Goal: Information Seeking & Learning: Learn about a topic

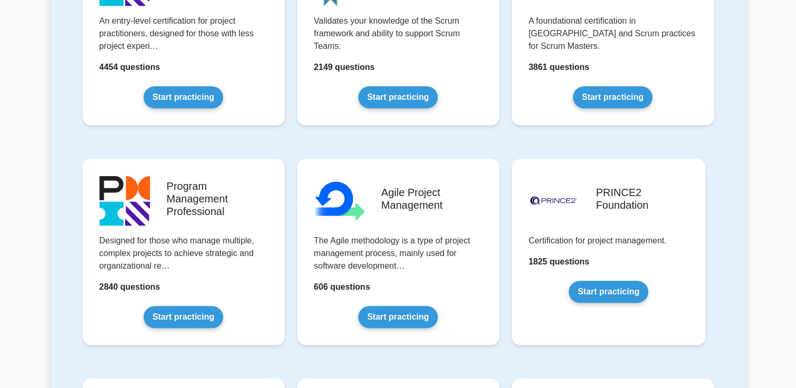
scroll to position [263, 0]
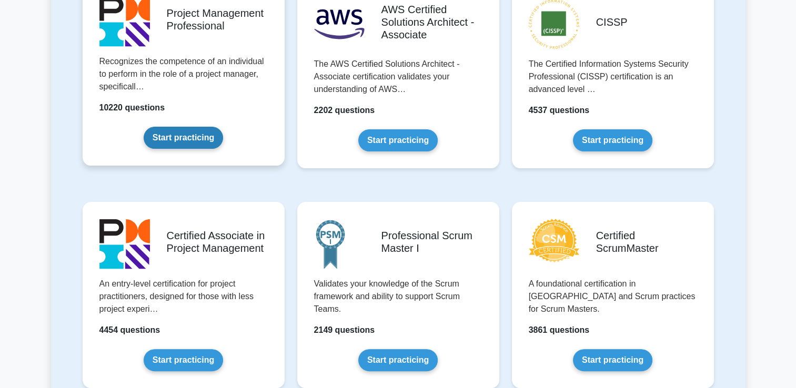
click at [202, 127] on link "Start practicing" at bounding box center [183, 138] width 79 height 22
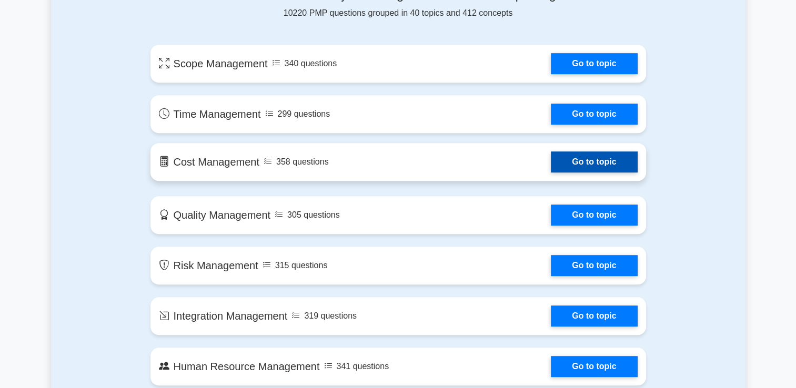
scroll to position [577, 0]
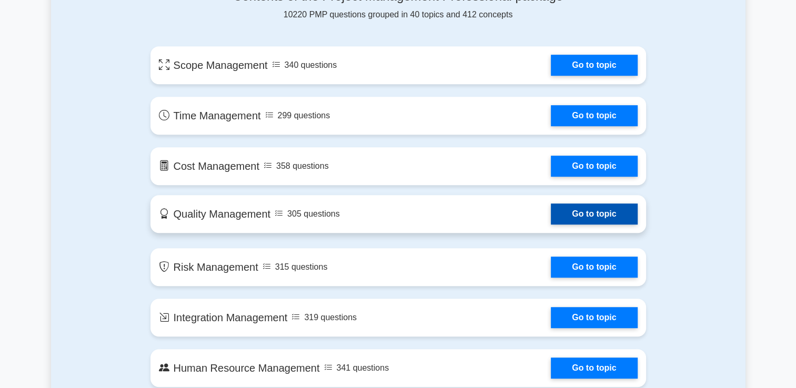
click at [551, 218] on link "Go to topic" at bounding box center [594, 214] width 86 height 21
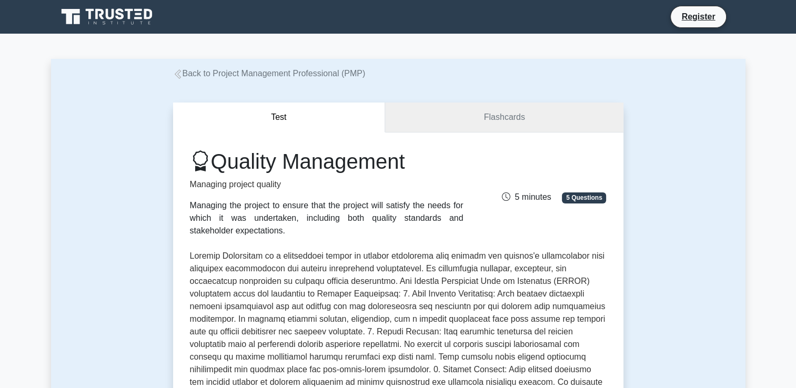
click at [514, 121] on link "Flashcards" at bounding box center [504, 118] width 238 height 30
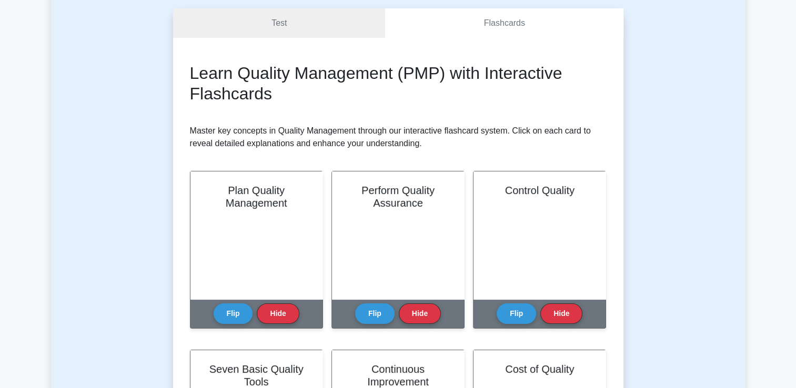
scroll to position [158, 0]
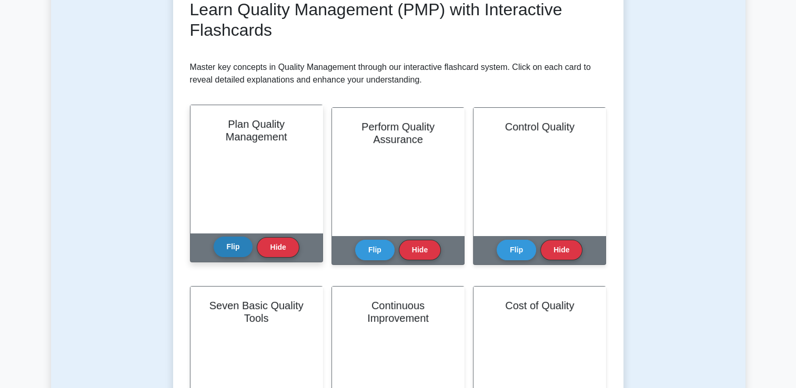
click at [243, 247] on button "Flip" at bounding box center [233, 247] width 39 height 21
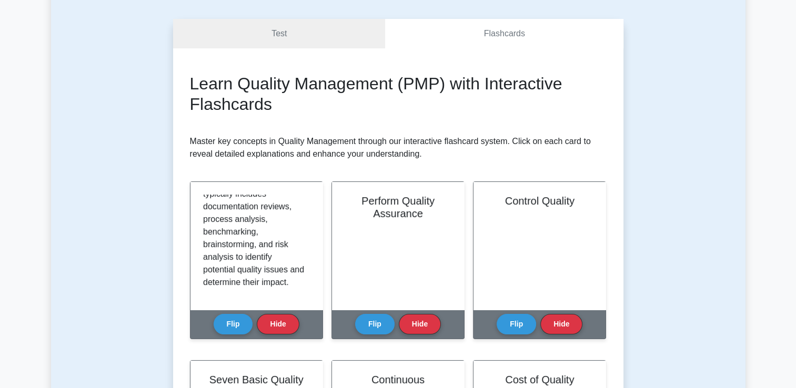
scroll to position [0, 0]
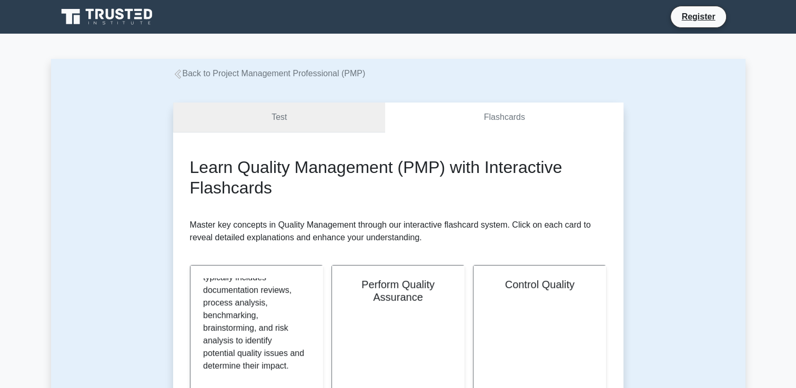
click at [303, 114] on link "Test" at bounding box center [279, 118] width 213 height 30
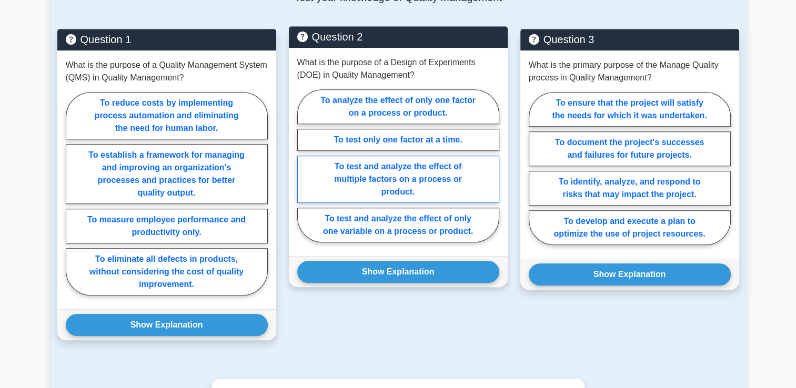
scroll to position [737, 0]
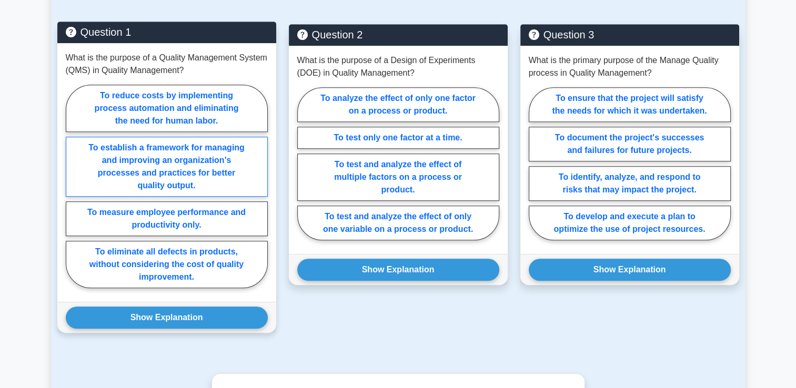
click at [97, 171] on label "To establish a framework for managing and improving an organization's processes…" at bounding box center [167, 167] width 202 height 60
click at [73, 186] on input "To establish a framework for managing and improving an organization's processes…" at bounding box center [69, 189] width 7 height 7
radio input "true"
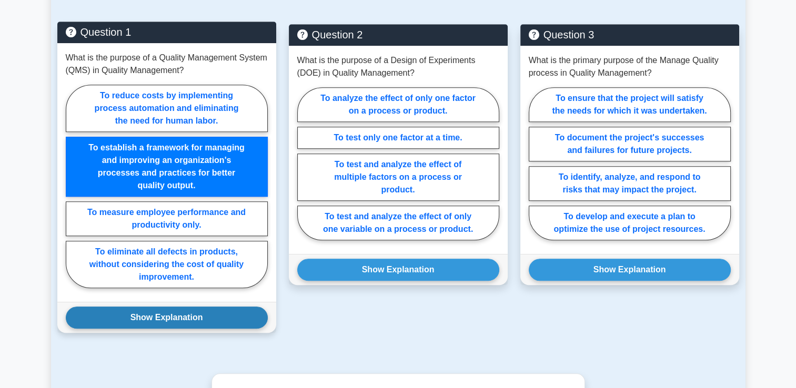
click at [187, 321] on button "Show Explanation" at bounding box center [167, 318] width 202 height 22
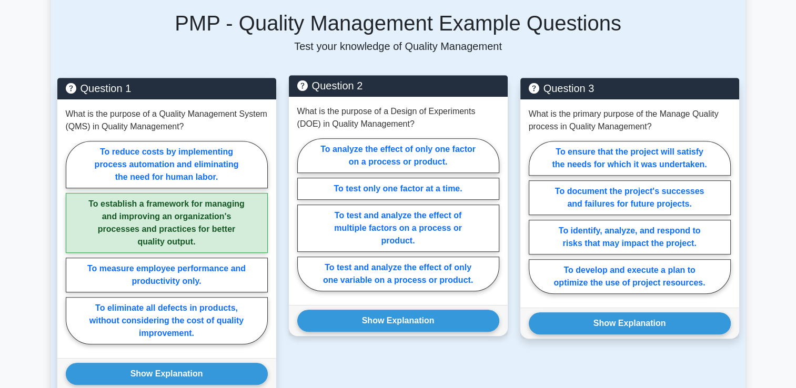
scroll to position [684, 0]
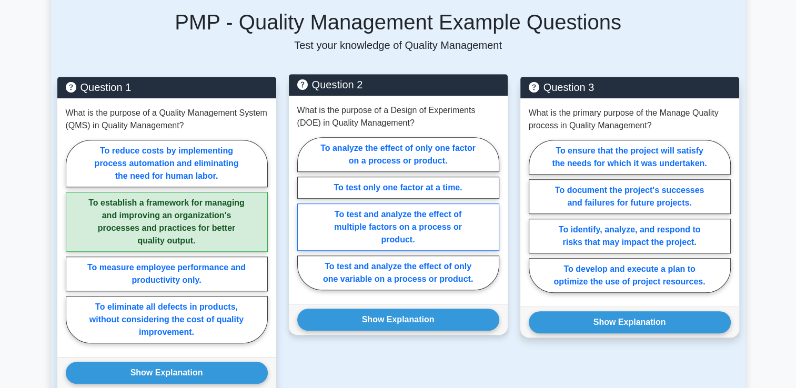
click at [440, 217] on label "To test and analyze the effect of multiple factors on a process or product." at bounding box center [398, 227] width 202 height 47
click at [304, 217] on input "To test and analyze the effect of multiple factors on a process or product." at bounding box center [300, 217] width 7 height 7
radio input "true"
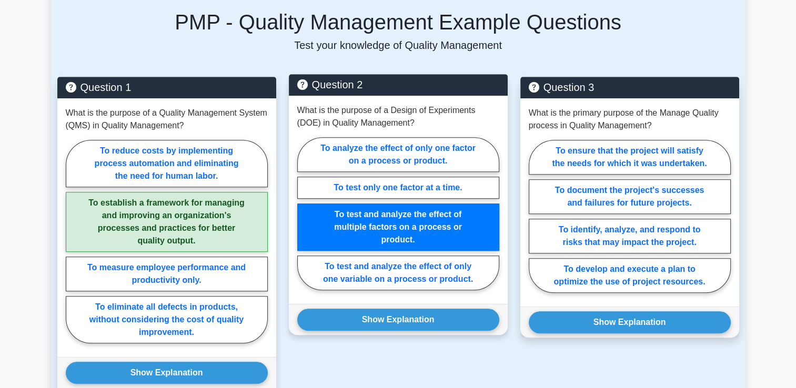
scroll to position [737, 0]
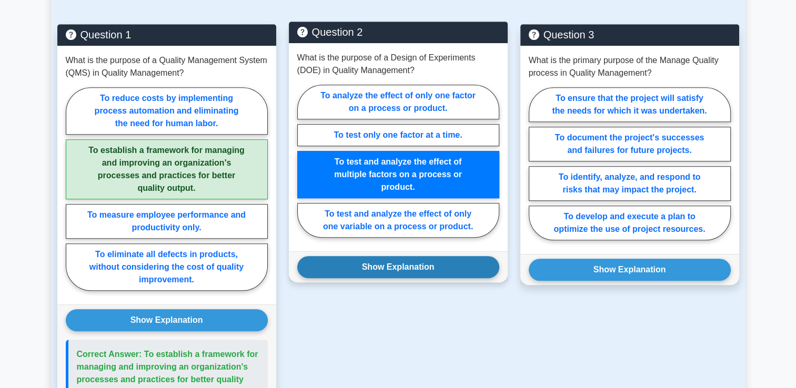
click at [434, 262] on button "Show Explanation" at bounding box center [398, 267] width 202 height 22
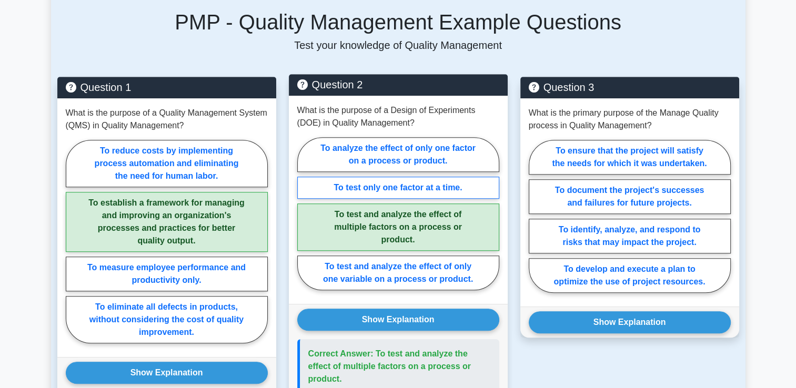
scroll to position [684, 0]
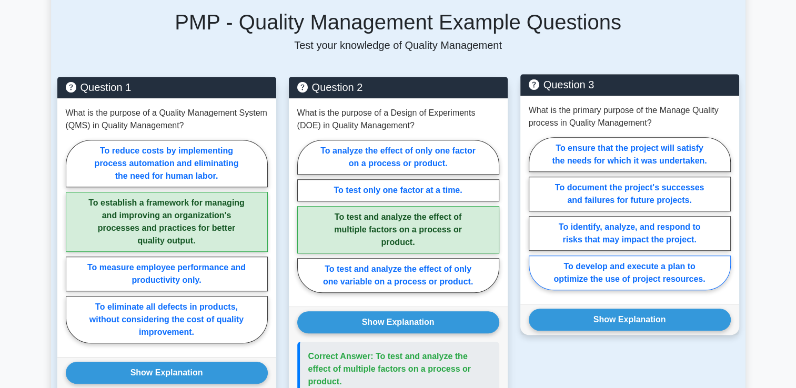
click at [614, 277] on label "To develop and execute a plan to optimize the use of project resources." at bounding box center [630, 273] width 202 height 35
click at [536, 221] on input "To develop and execute a plan to optimize the use of project resources." at bounding box center [532, 217] width 7 height 7
radio input "true"
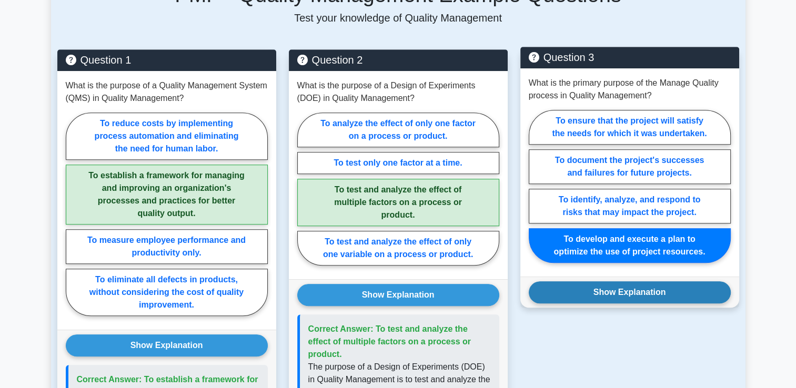
scroll to position [737, 0]
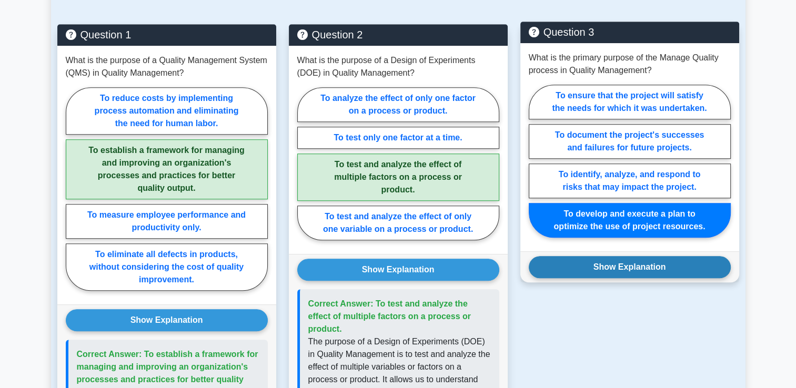
click at [638, 266] on button "Show Explanation" at bounding box center [630, 267] width 202 height 22
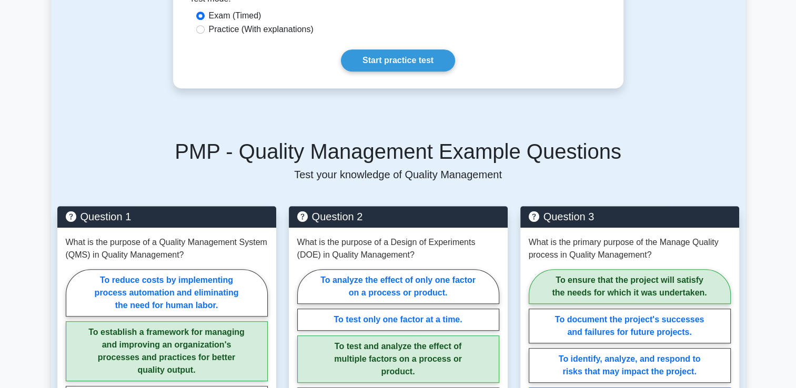
scroll to position [449, 0]
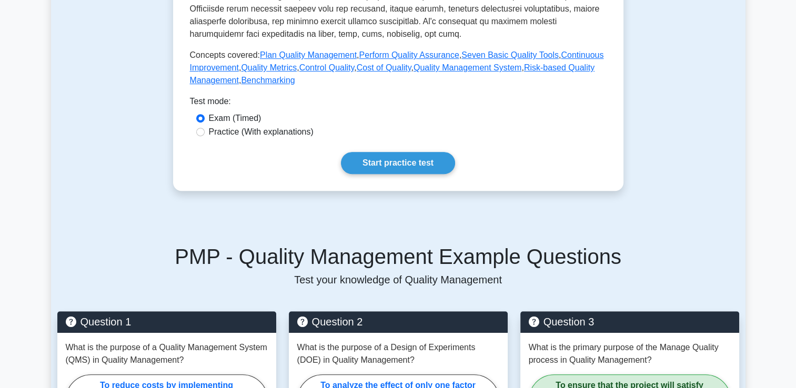
click at [200, 138] on div "Practice (With explanations)" at bounding box center [398, 132] width 404 height 13
click at [207, 134] on div "Practice (With explanations)" at bounding box center [398, 132] width 404 height 13
click at [200, 131] on input "Practice (With explanations)" at bounding box center [200, 132] width 8 height 8
radio input "true"
click at [413, 162] on link "Start practice test" at bounding box center [398, 163] width 114 height 22
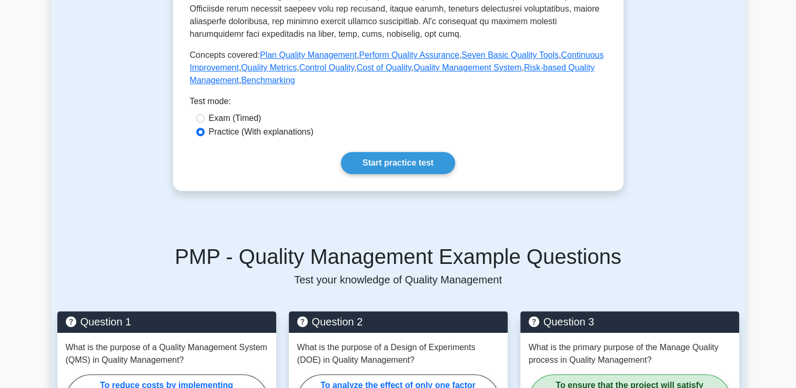
scroll to position [354, 0]
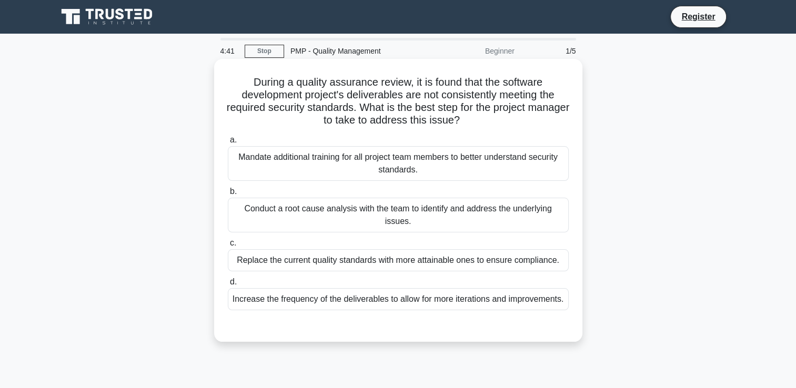
click at [490, 205] on div "Conduct a root cause analysis with the team to identify and address the underly…" at bounding box center [398, 215] width 341 height 35
click at [228, 195] on input "b. Conduct a root cause analysis with the team to identify and address the unde…" at bounding box center [228, 191] width 0 height 7
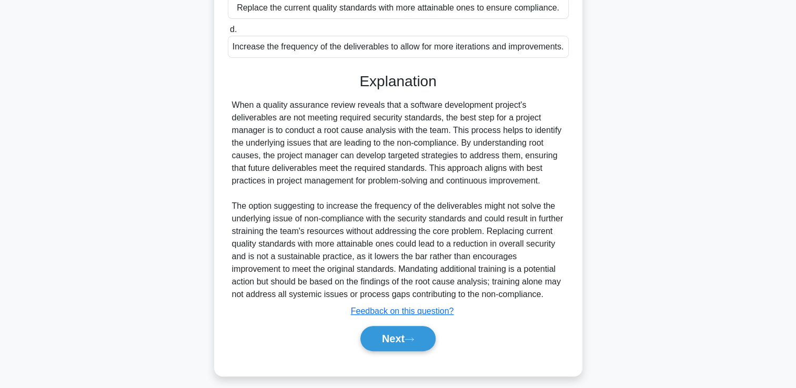
scroll to position [259, 0]
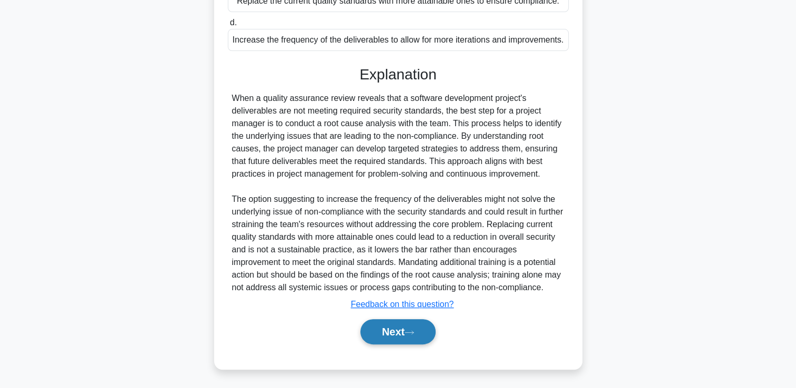
click at [379, 325] on button "Next" at bounding box center [397, 331] width 75 height 25
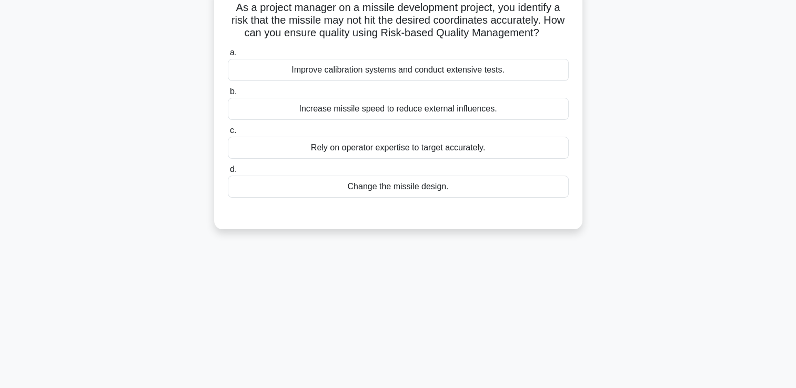
scroll to position [0, 0]
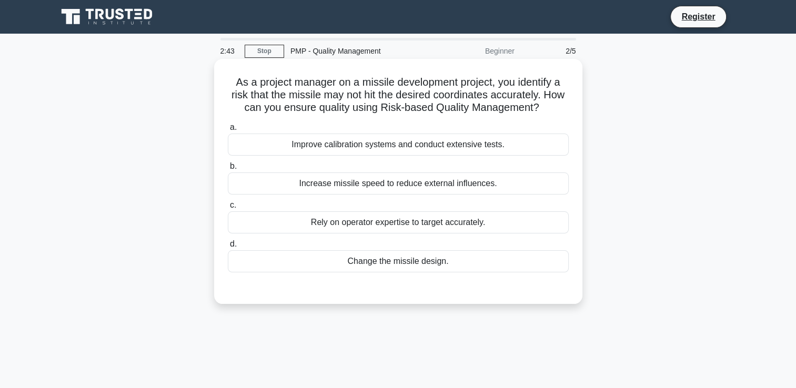
click at [438, 153] on div "Improve calibration systems and conduct extensive tests." at bounding box center [398, 145] width 341 height 22
click at [228, 131] on input "a. Improve calibration systems and conduct extensive tests." at bounding box center [228, 127] width 0 height 7
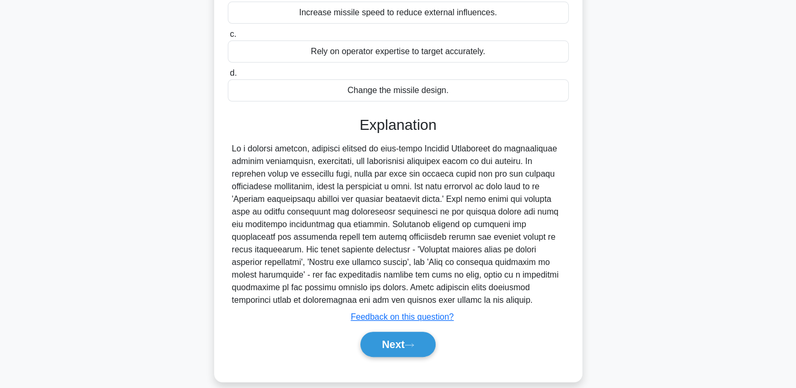
scroll to position [184, 0]
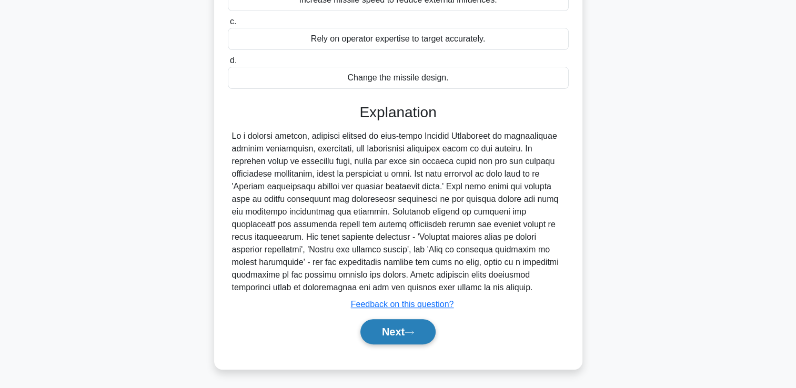
click at [387, 327] on button "Next" at bounding box center [397, 331] width 75 height 25
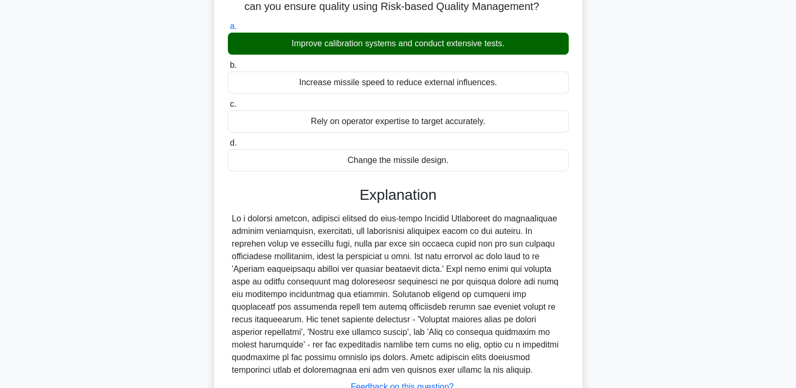
scroll to position [0, 0]
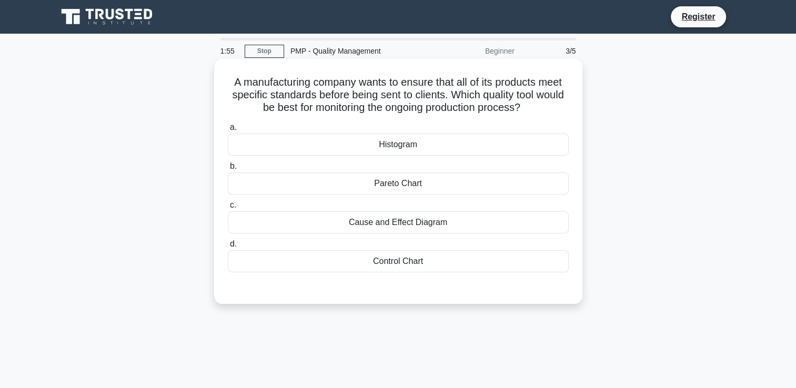
click at [388, 260] on div "Control Chart" at bounding box center [398, 261] width 341 height 22
click at [228, 248] on input "d. Control Chart" at bounding box center [228, 244] width 0 height 7
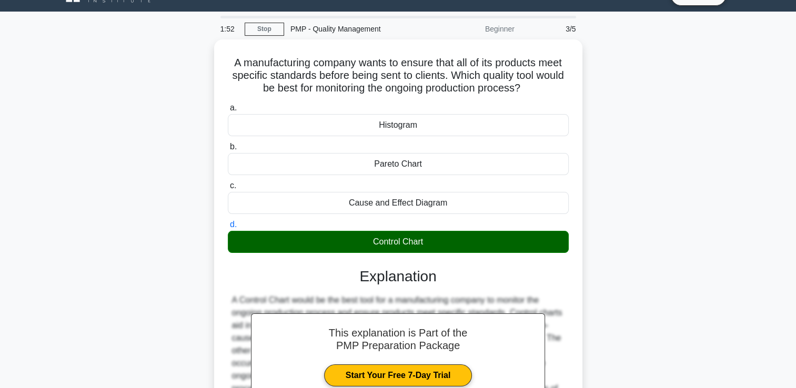
scroll to position [180, 0]
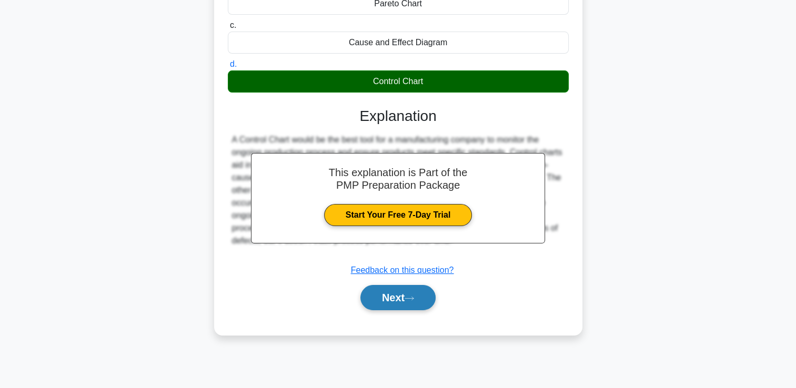
click at [393, 301] on button "Next" at bounding box center [397, 297] width 75 height 25
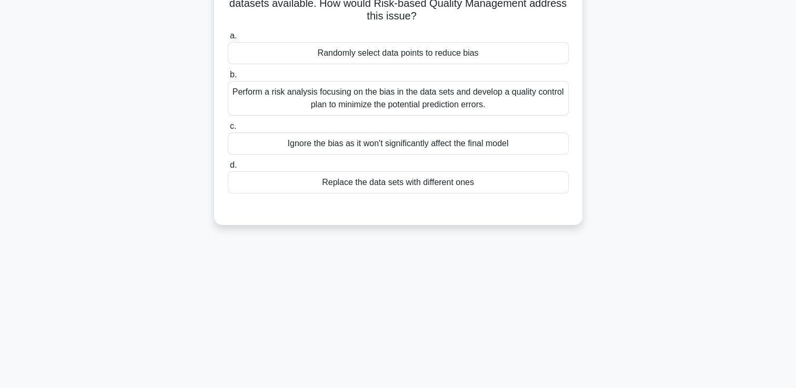
scroll to position [22, 0]
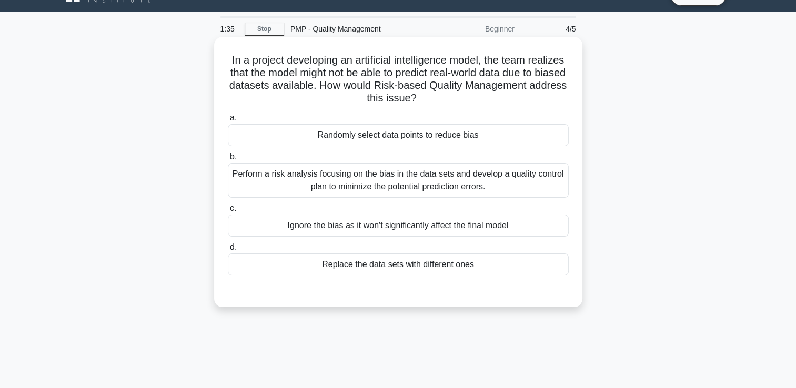
click at [472, 174] on div "Perform a risk analysis focusing on the bias in the data sets and develop a qua…" at bounding box center [398, 180] width 341 height 35
click at [228, 161] on input "b. Perform a risk analysis focusing on the bias in the data sets and develop a …" at bounding box center [228, 157] width 0 height 7
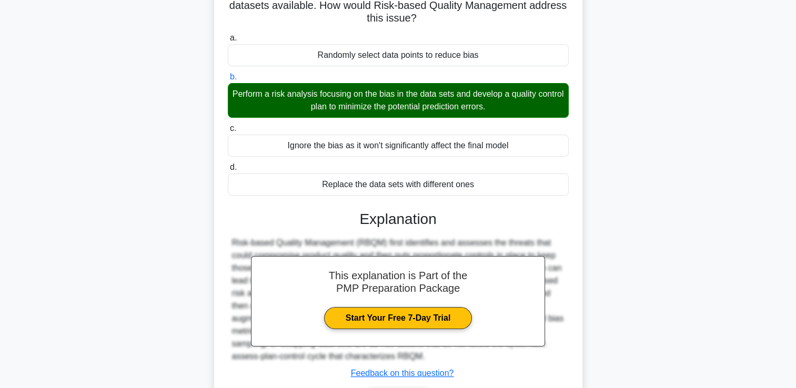
scroll to position [180, 0]
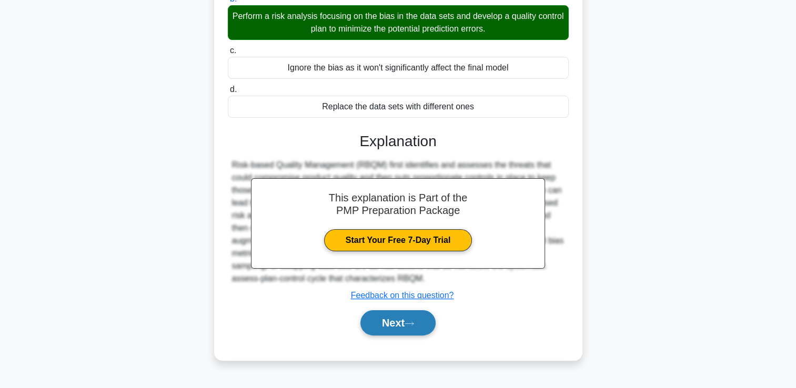
click at [406, 326] on button "Next" at bounding box center [397, 322] width 75 height 25
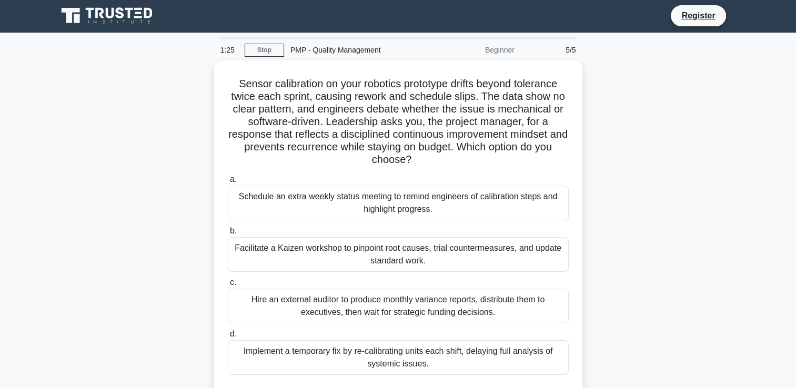
scroll to position [0, 0]
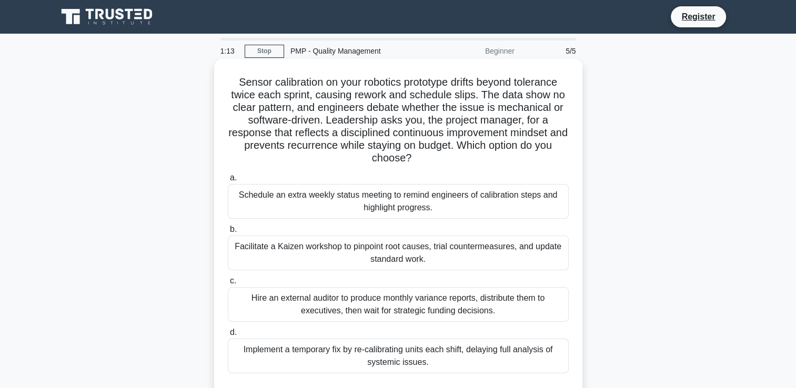
click at [528, 247] on div "Facilitate a Kaizen workshop to pinpoint root causes, trial countermeasures, an…" at bounding box center [398, 253] width 341 height 35
click at [228, 233] on input "b. Facilitate a Kaizen workshop to pinpoint root causes, trial countermeasures,…" at bounding box center [228, 229] width 0 height 7
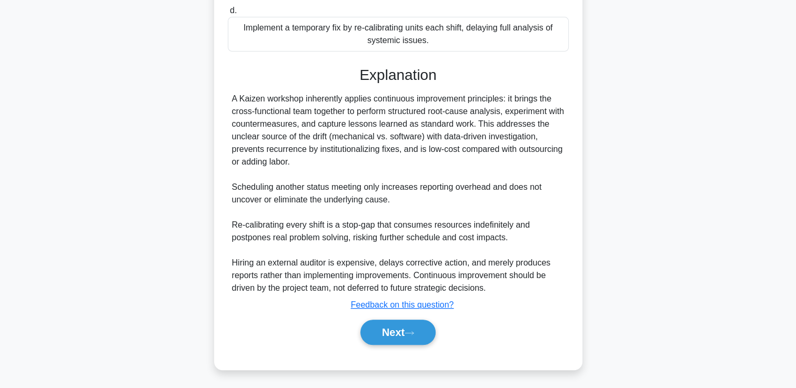
scroll to position [323, 0]
click at [406, 330] on button "Next" at bounding box center [397, 331] width 75 height 25
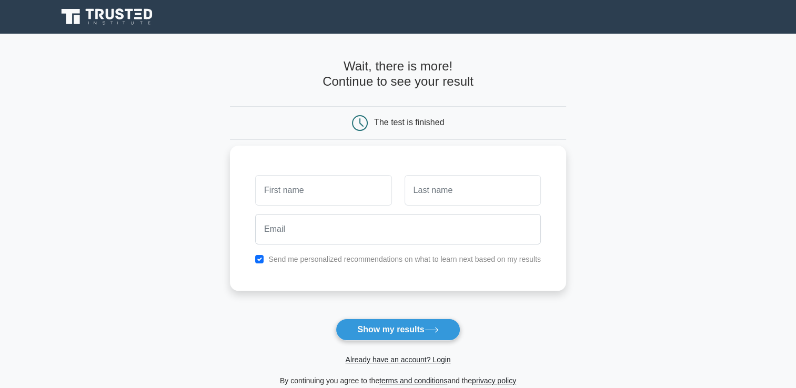
click at [293, 192] on input "text" at bounding box center [323, 190] width 136 height 31
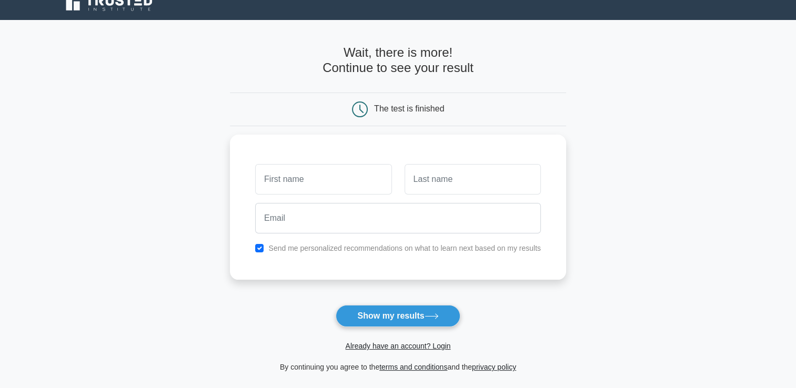
scroll to position [139, 0]
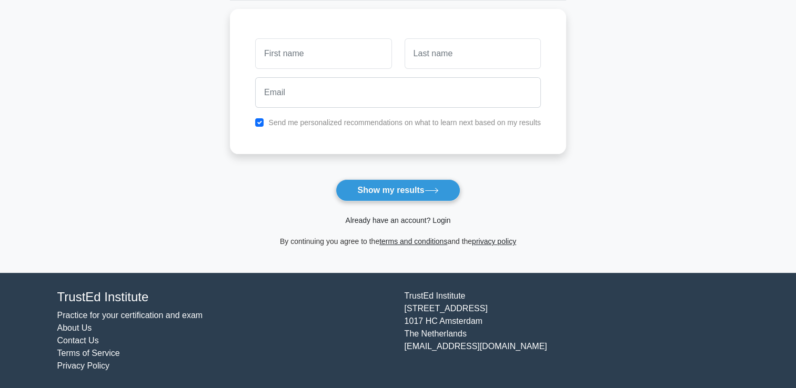
click at [446, 221] on link "Already have an account? Login" at bounding box center [397, 220] width 105 height 8
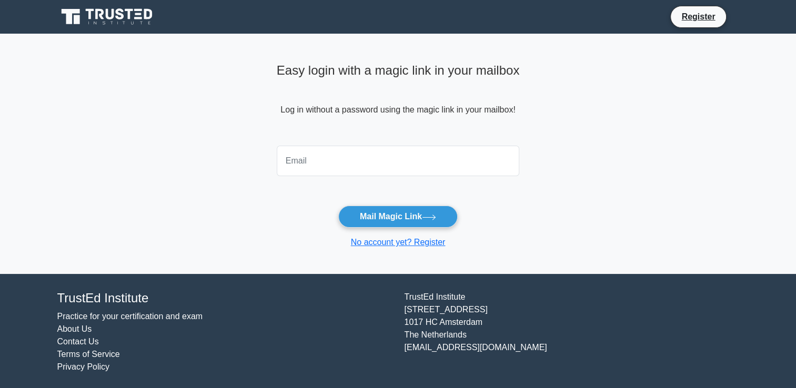
click at [304, 169] on input "email" at bounding box center [398, 161] width 243 height 31
click at [314, 155] on input "email" at bounding box center [398, 161] width 243 height 31
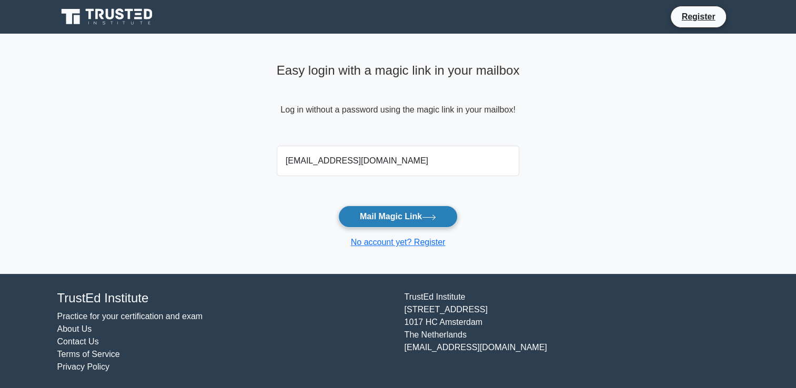
type input "mzislamce@gmail.com"
click at [414, 217] on button "Mail Magic Link" at bounding box center [397, 217] width 119 height 22
